Goal: Task Accomplishment & Management: Manage account settings

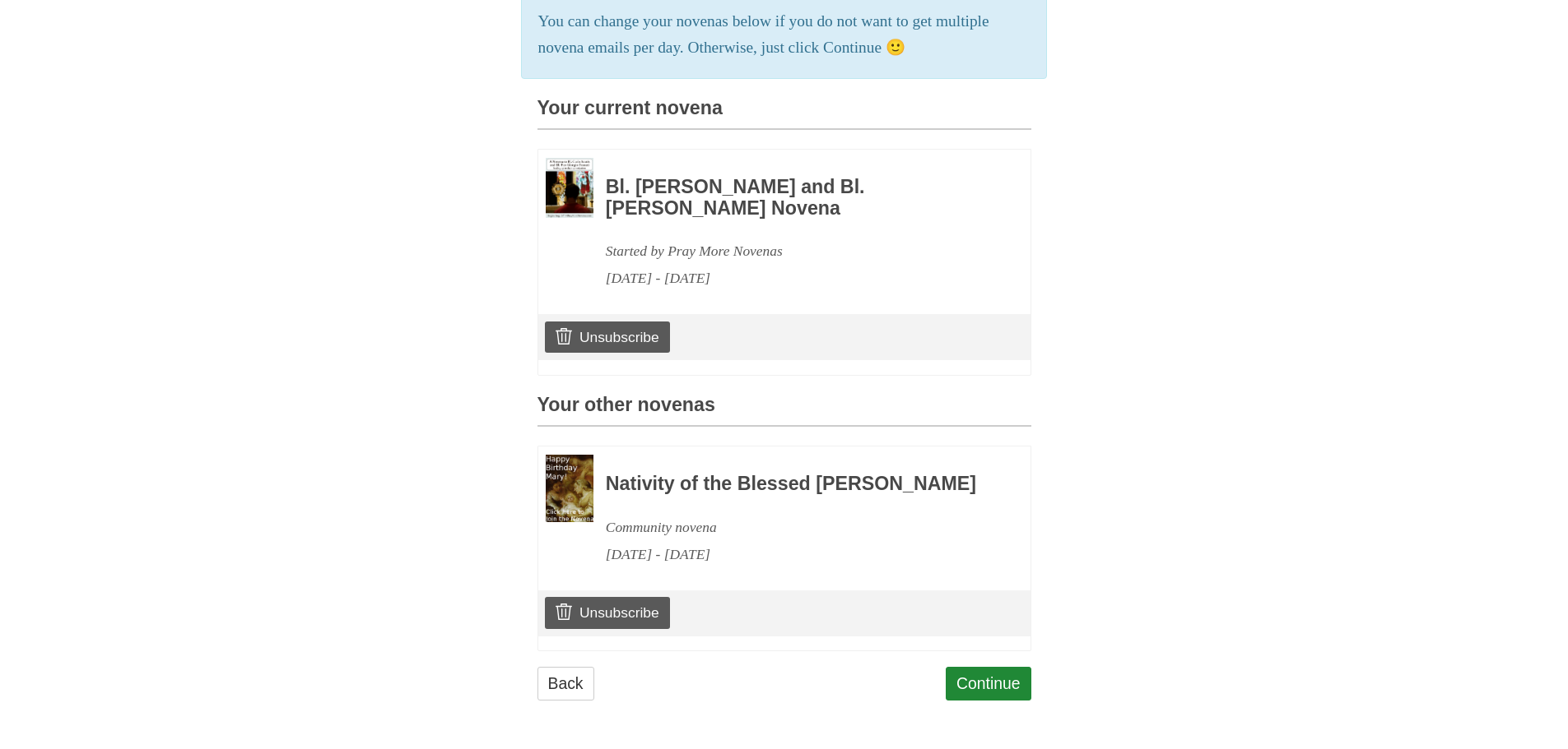
scroll to position [393, 0]
drag, startPoint x: 612, startPoint y: 614, endPoint x: 865, endPoint y: 67, distance: 602.7
click at [613, 614] on link "Unsubscribe" at bounding box center [607, 613] width 124 height 31
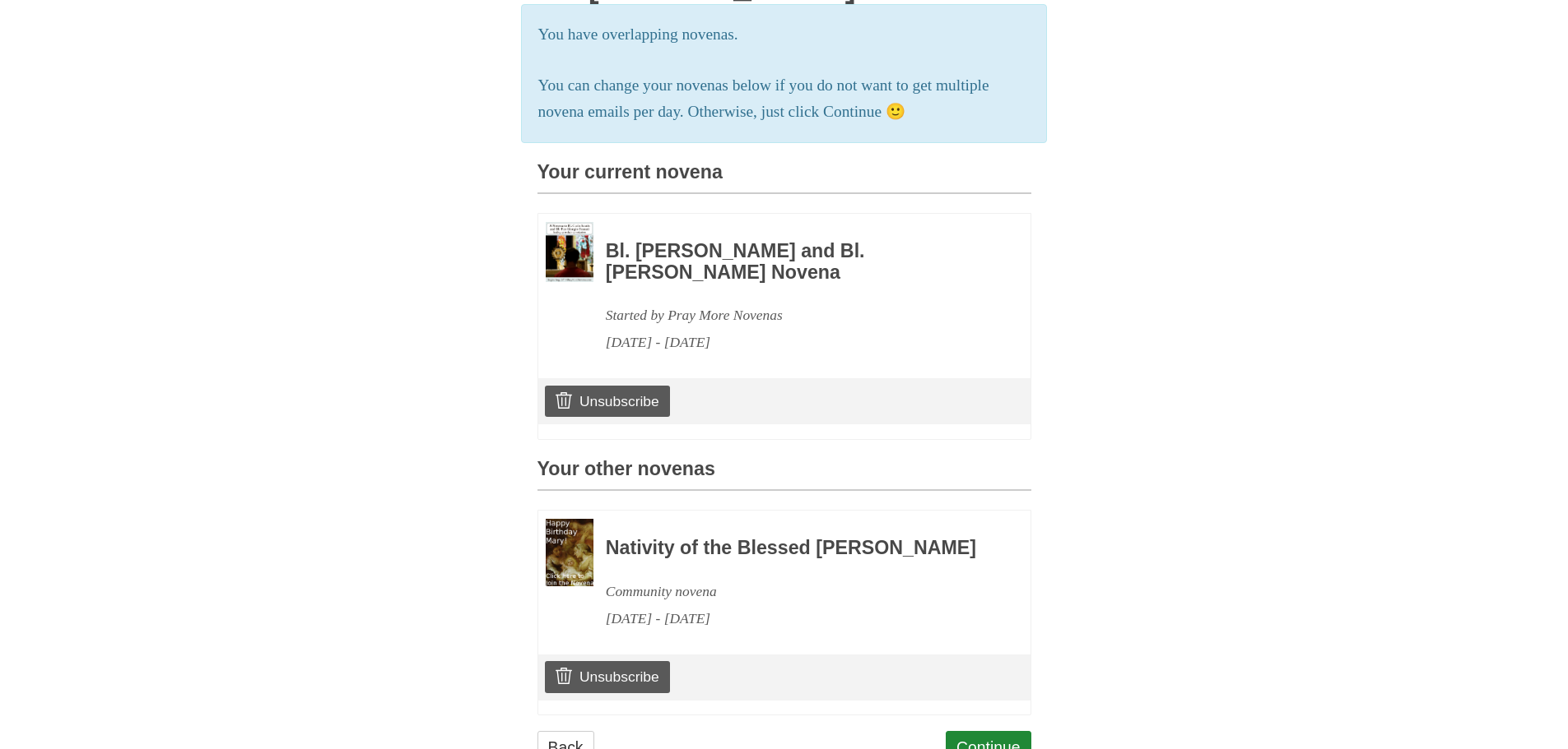
scroll to position [393, 0]
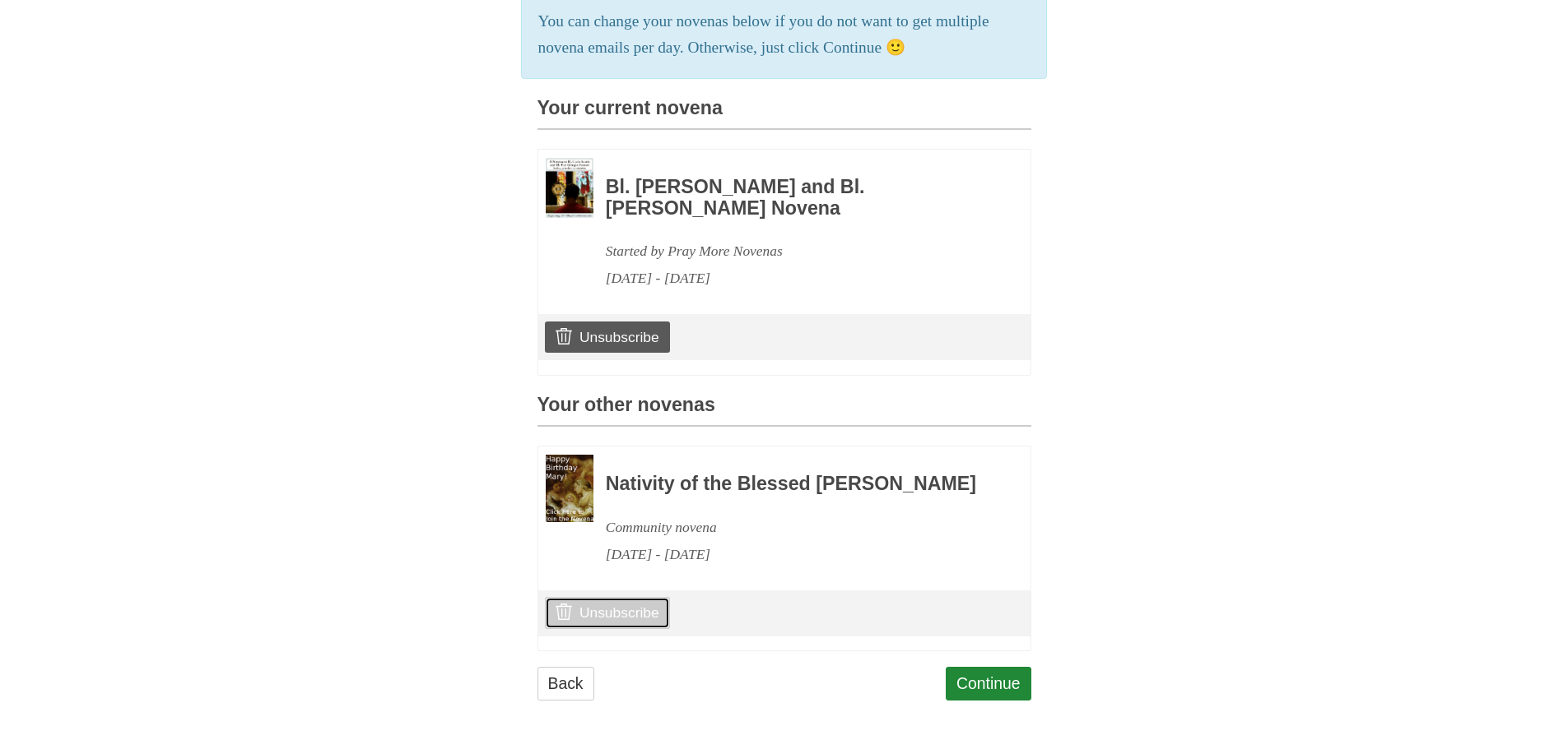
click at [612, 611] on link "Unsubscribe" at bounding box center [607, 613] width 124 height 31
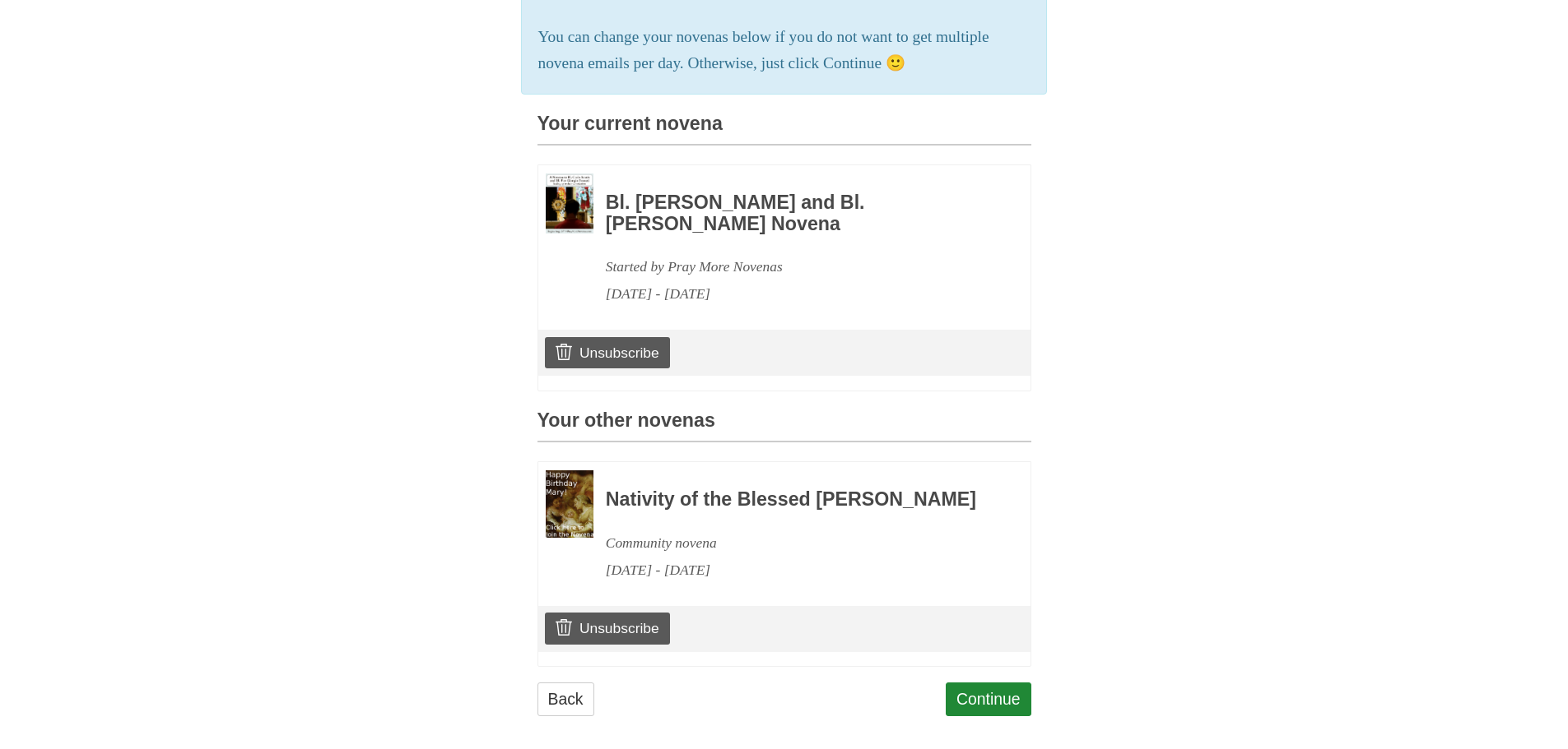
scroll to position [393, 0]
